Goal: Navigation & Orientation: Find specific page/section

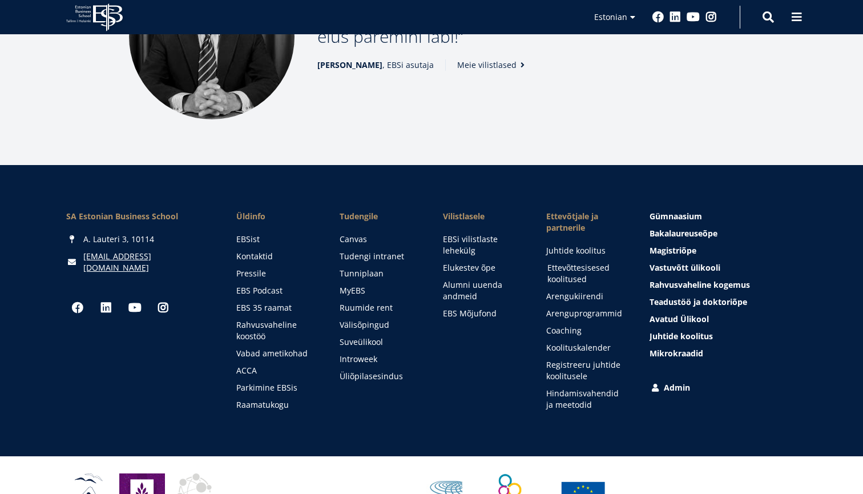
scroll to position [1601, 0]
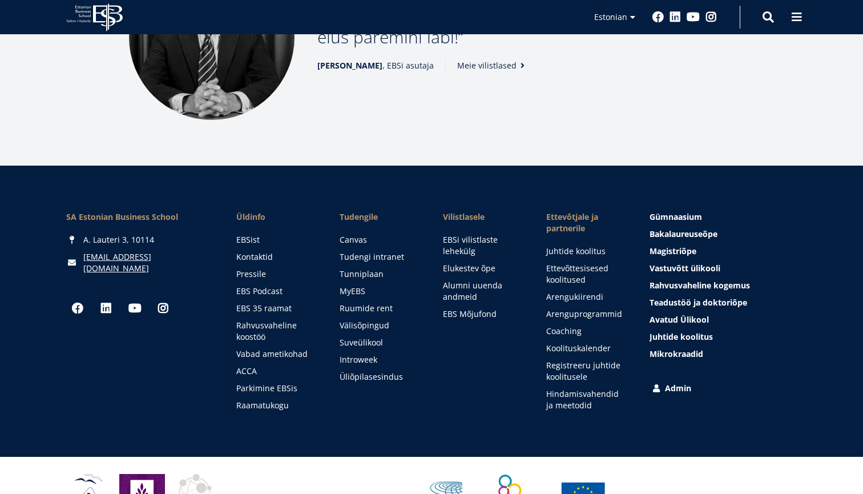
click at [661, 382] on link "Admin" at bounding box center [724, 387] width 147 height 11
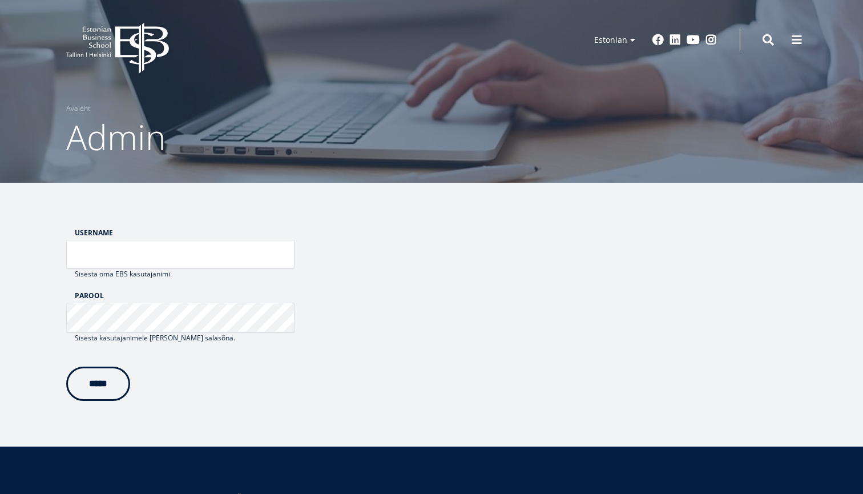
click at [146, 49] on icon at bounding box center [142, 48] width 54 height 51
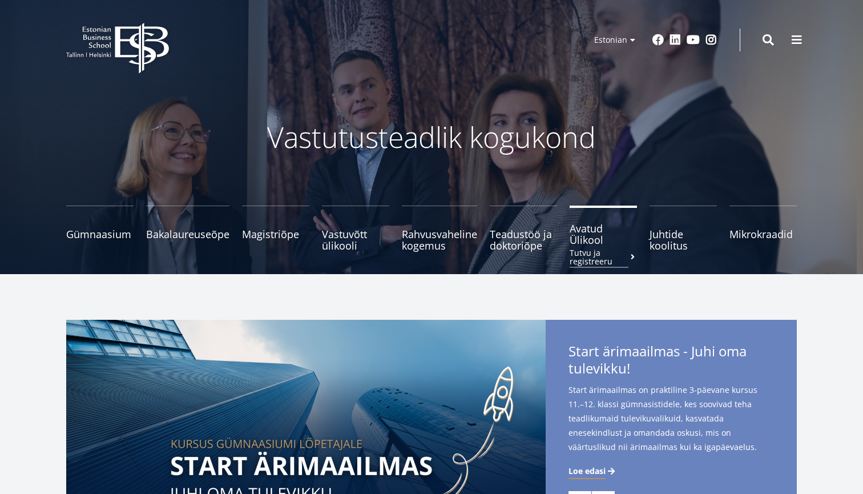
click at [583, 242] on span "Avatud Ülikool Tutvu ja registreeru" at bounding box center [603, 234] width 67 height 23
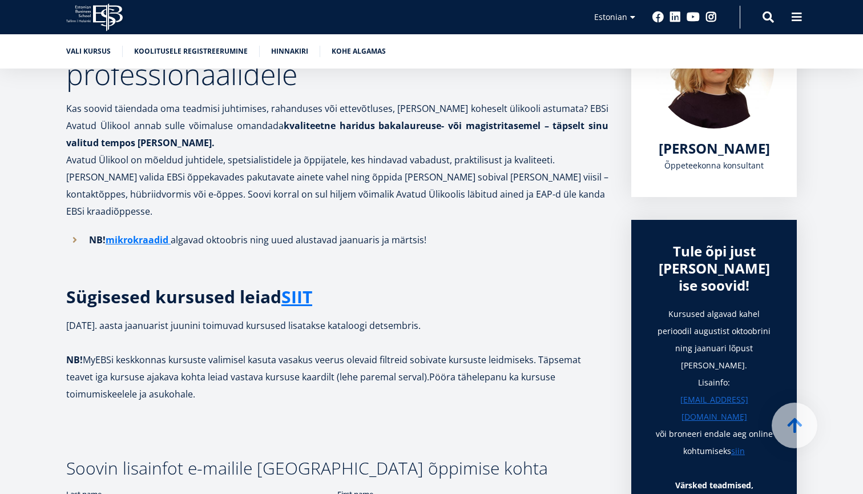
scroll to position [231, 0]
click at [137, 232] on link "ikrokraadid" at bounding box center [142, 240] width 54 height 17
